Goal: Task Accomplishment & Management: Use online tool/utility

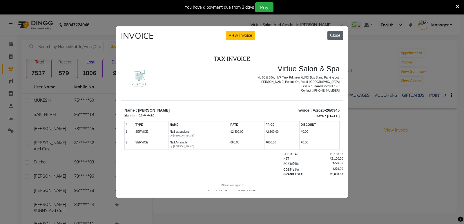
click at [333, 32] on button "Close" at bounding box center [336, 35] width 16 height 9
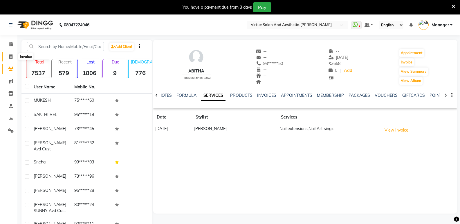
click at [12, 58] on icon at bounding box center [10, 57] width 3 height 4
select select "service"
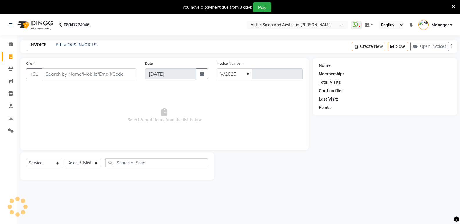
scroll to position [15, 0]
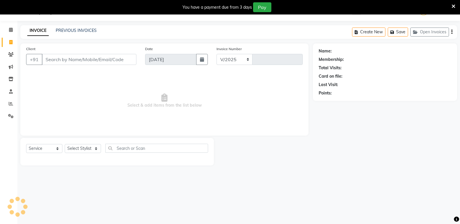
select select "4611"
type input "1040"
click at [75, 56] on input "Client" at bounding box center [89, 59] width 95 height 11
type input "9841150050"
